Goal: Book appointment/travel/reservation

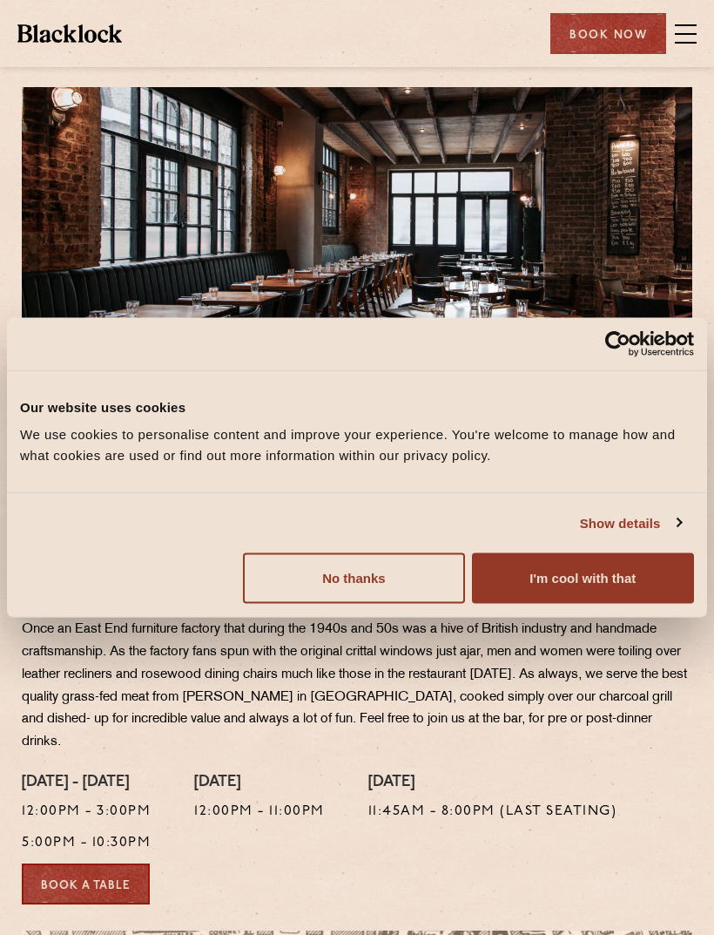
click at [597, 582] on button "I'm cool with that" at bounding box center [583, 578] width 222 height 51
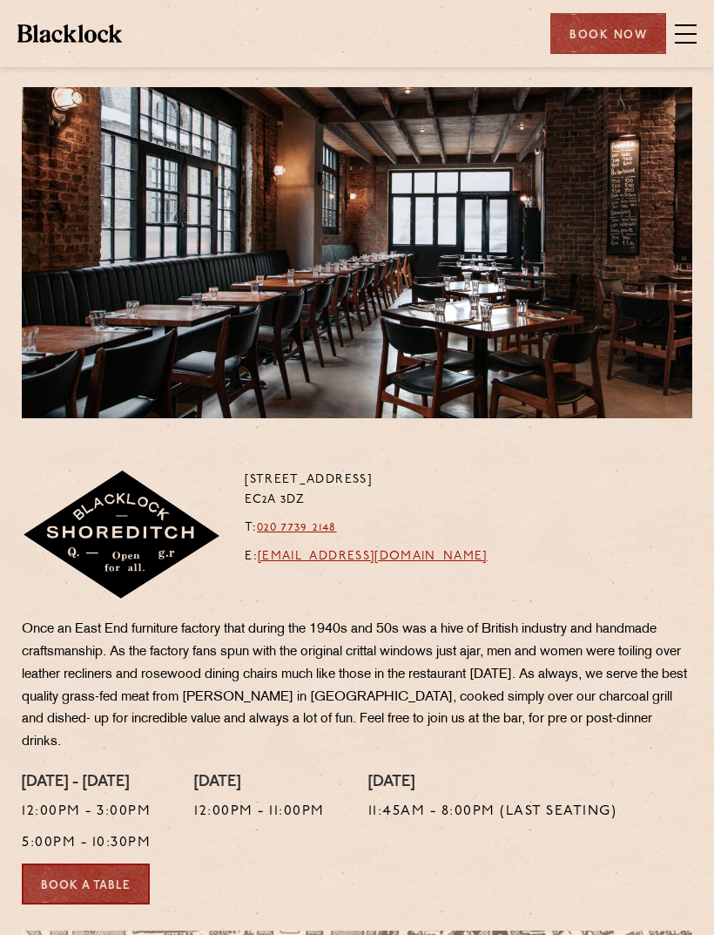
click at [612, 46] on div "Book Now" at bounding box center [608, 33] width 116 height 41
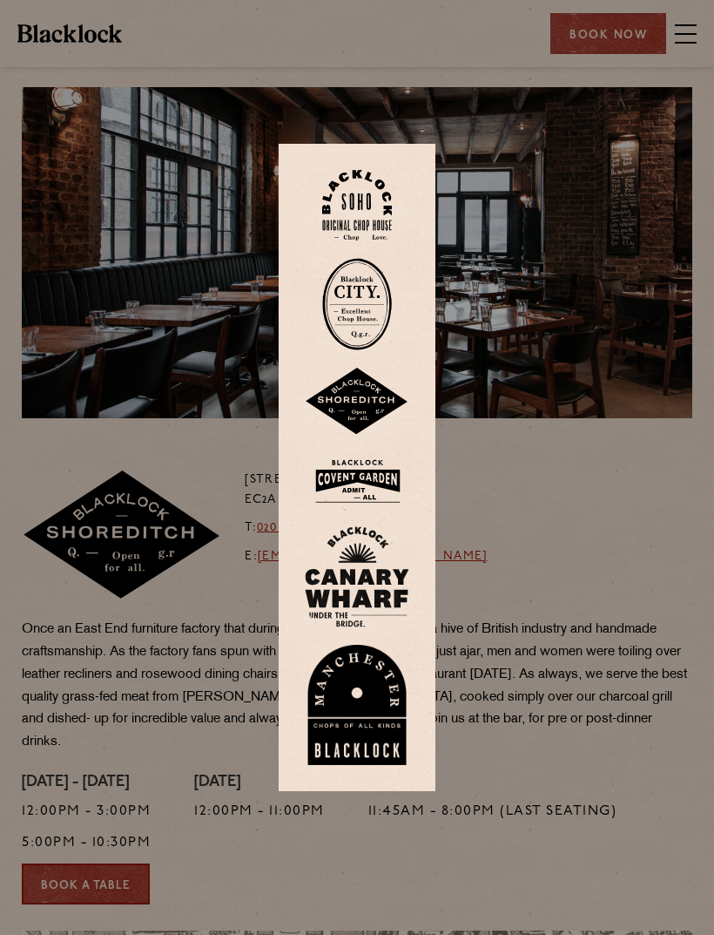
click at [375, 432] on img at bounding box center [357, 402] width 105 height 68
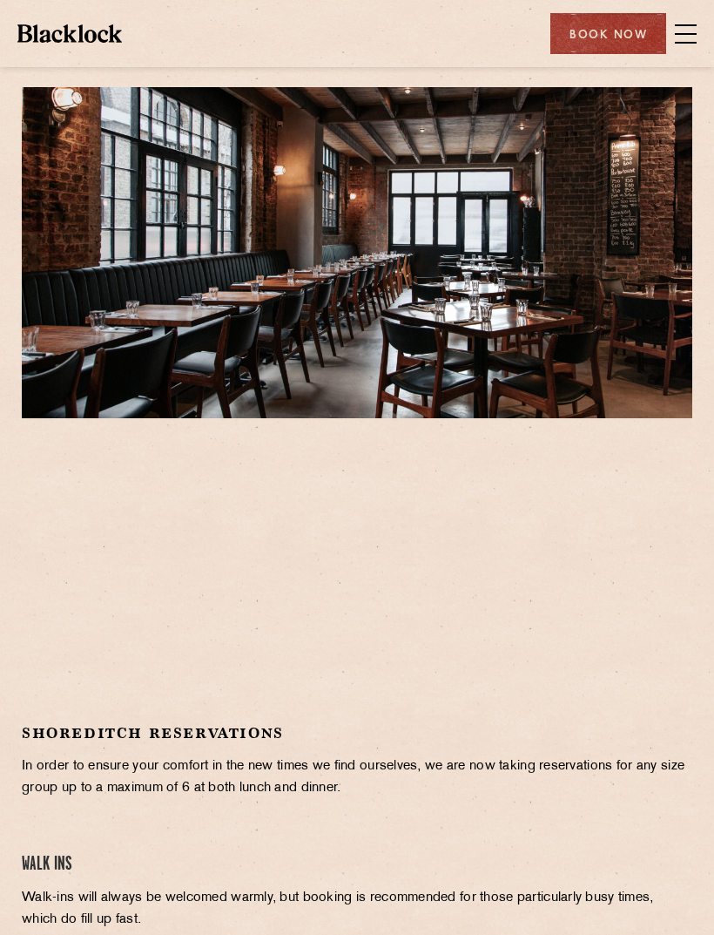
click at [684, 33] on span at bounding box center [686, 34] width 22 height 2
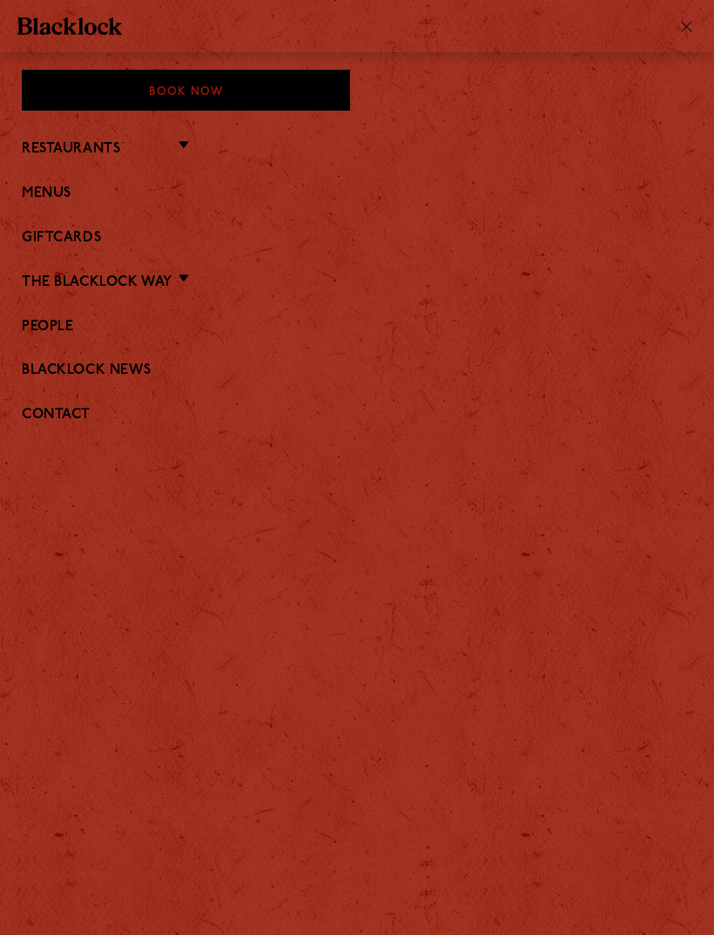
click at [54, 193] on link "Menus" at bounding box center [357, 194] width 671 height 17
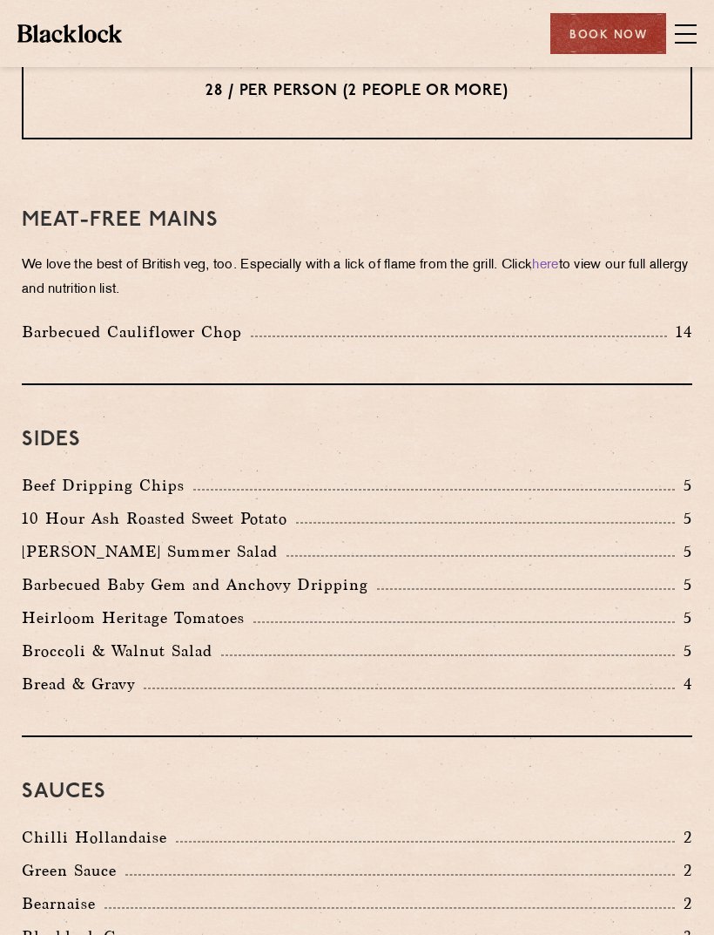
scroll to position [2725, 0]
